Goal: Information Seeking & Learning: Learn about a topic

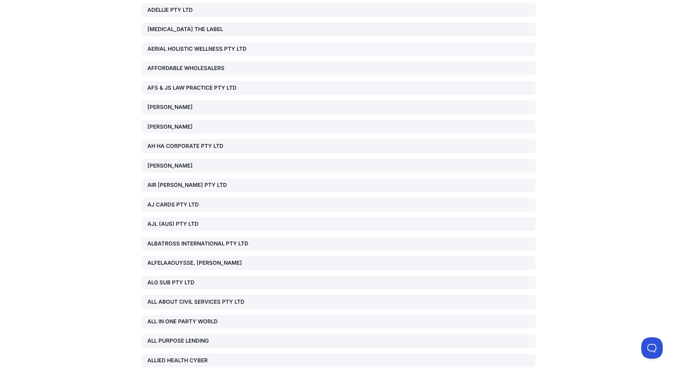
scroll to position [1036, 0]
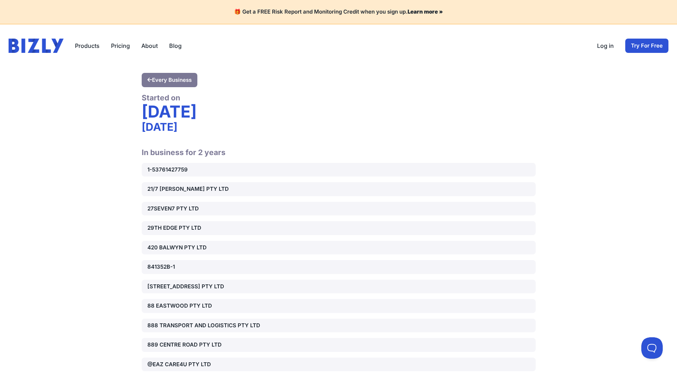
scroll to position [8743, 0]
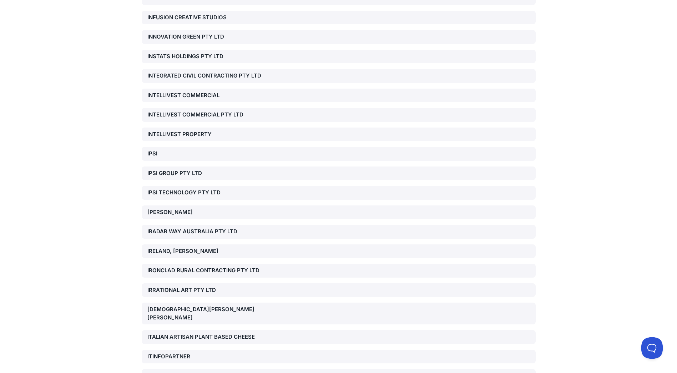
click at [205, 247] on div "IRELAND, [PERSON_NAME]" at bounding box center [210, 251] width 126 height 8
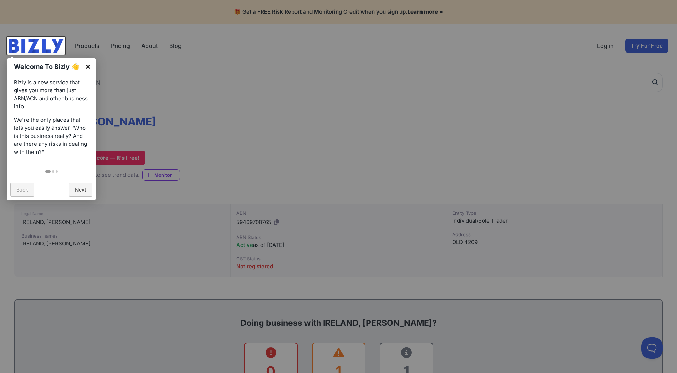
click at [86, 66] on link "×" at bounding box center [88, 66] width 16 height 16
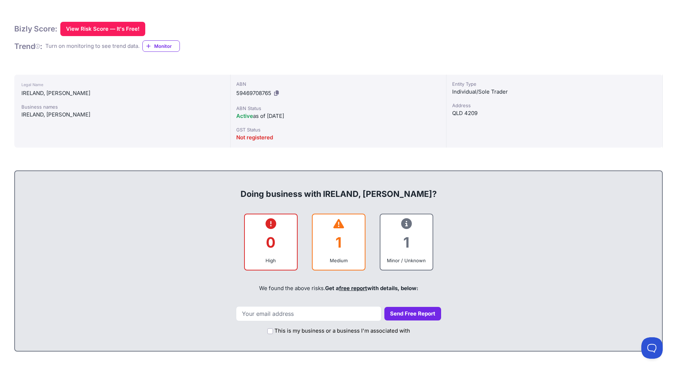
scroll to position [143, 0]
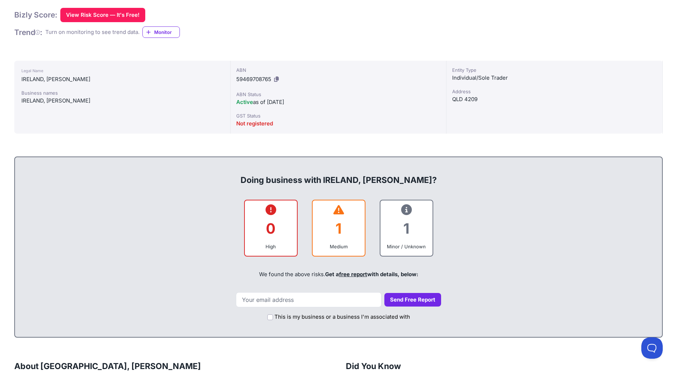
click at [277, 80] on icon at bounding box center [276, 78] width 5 height 5
